Goal: Task Accomplishment & Management: Use online tool/utility

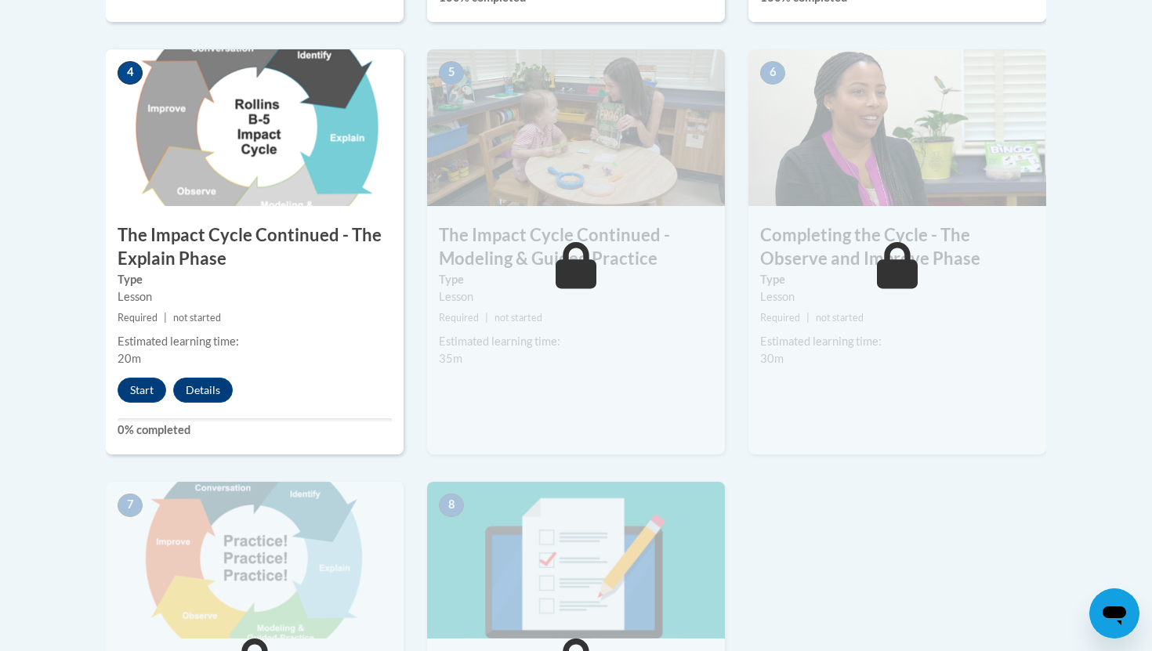
scroll to position [932, 0]
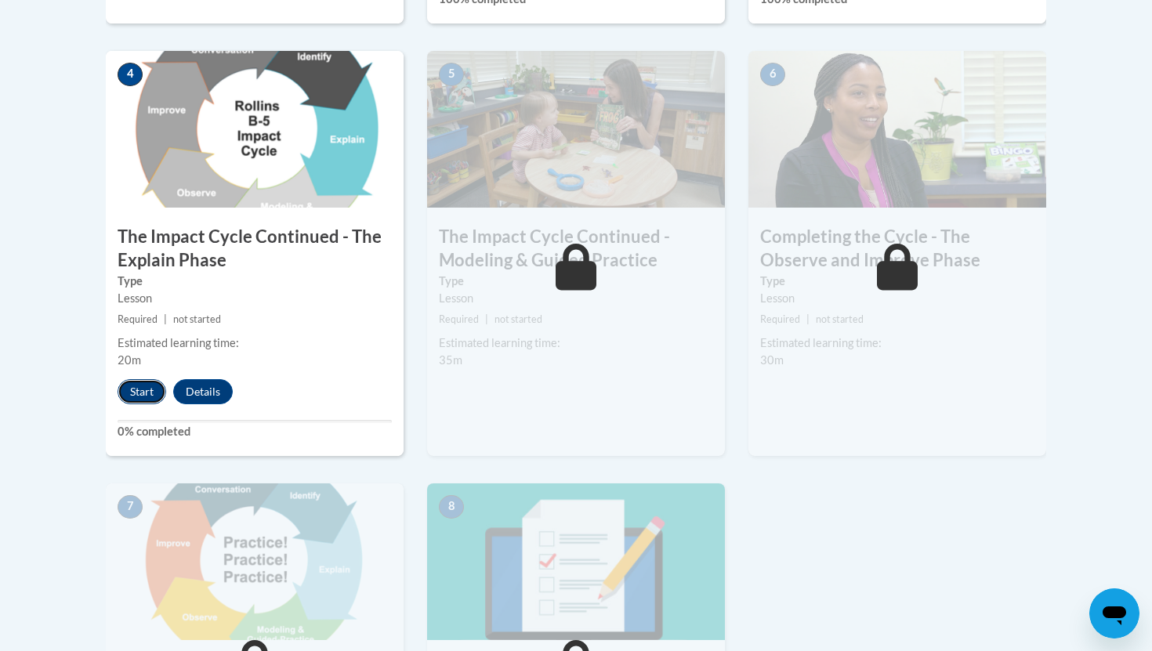
click at [137, 392] on button "Start" at bounding box center [142, 391] width 49 height 25
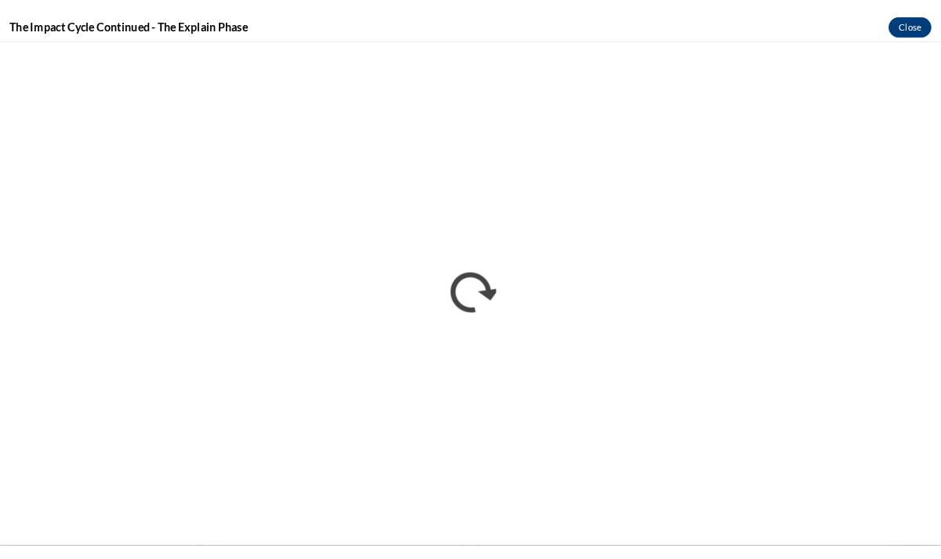
scroll to position [0, 0]
